Goal: Information Seeking & Learning: Find specific page/section

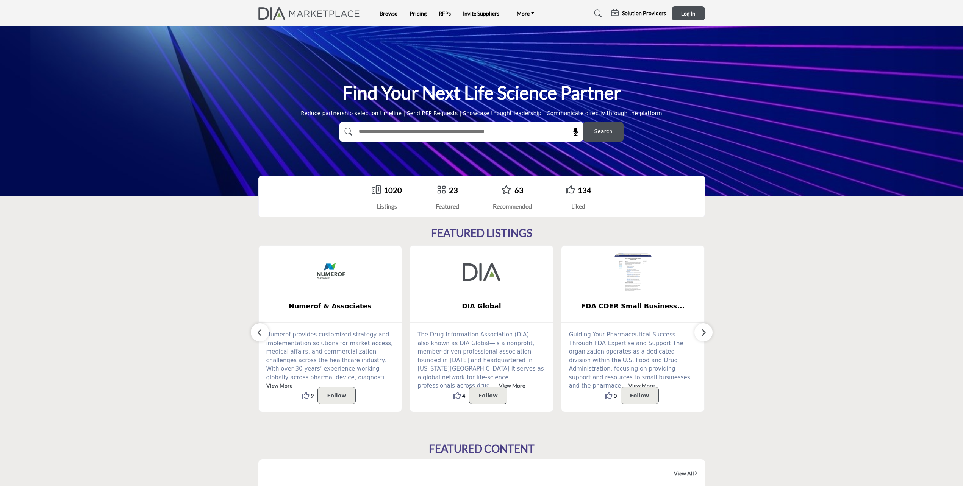
click at [416, 128] on input "text" at bounding box center [445, 131] width 181 height 11
type input "**********"
click at [583, 122] on button "Search" at bounding box center [603, 132] width 41 height 20
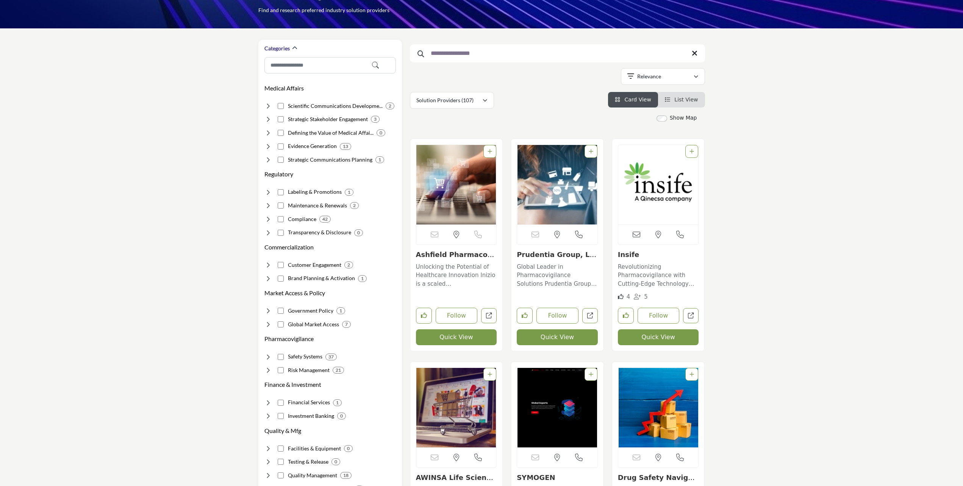
scroll to position [76, 0]
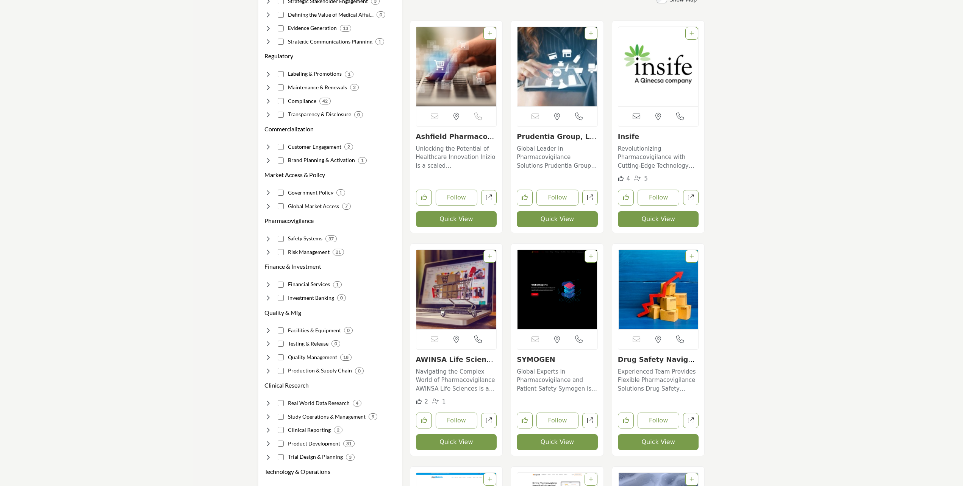
scroll to position [265, 0]
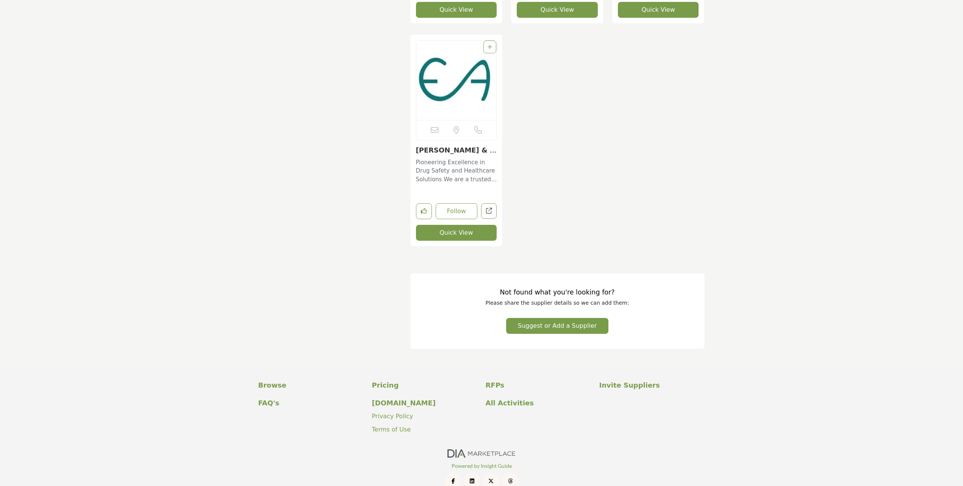
scroll to position [1558, 0]
